Goal: Information Seeking & Learning: Learn about a topic

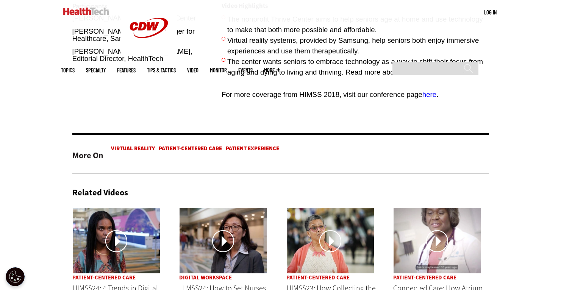
scroll to position [454, 0]
click at [429, 95] on span "here" at bounding box center [429, 95] width 14 height 8
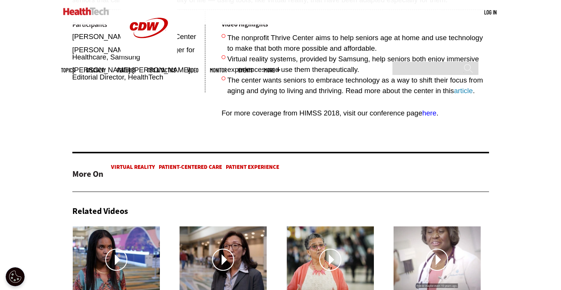
scroll to position [416, 0]
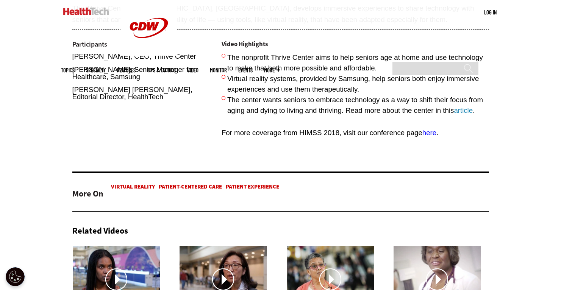
click at [429, 134] on span "here" at bounding box center [429, 133] width 14 height 8
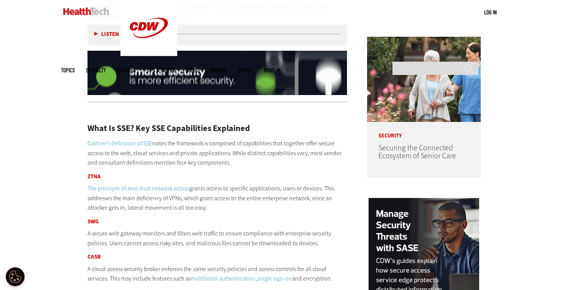
scroll to position [568, 0]
